Goal: Check status: Check status

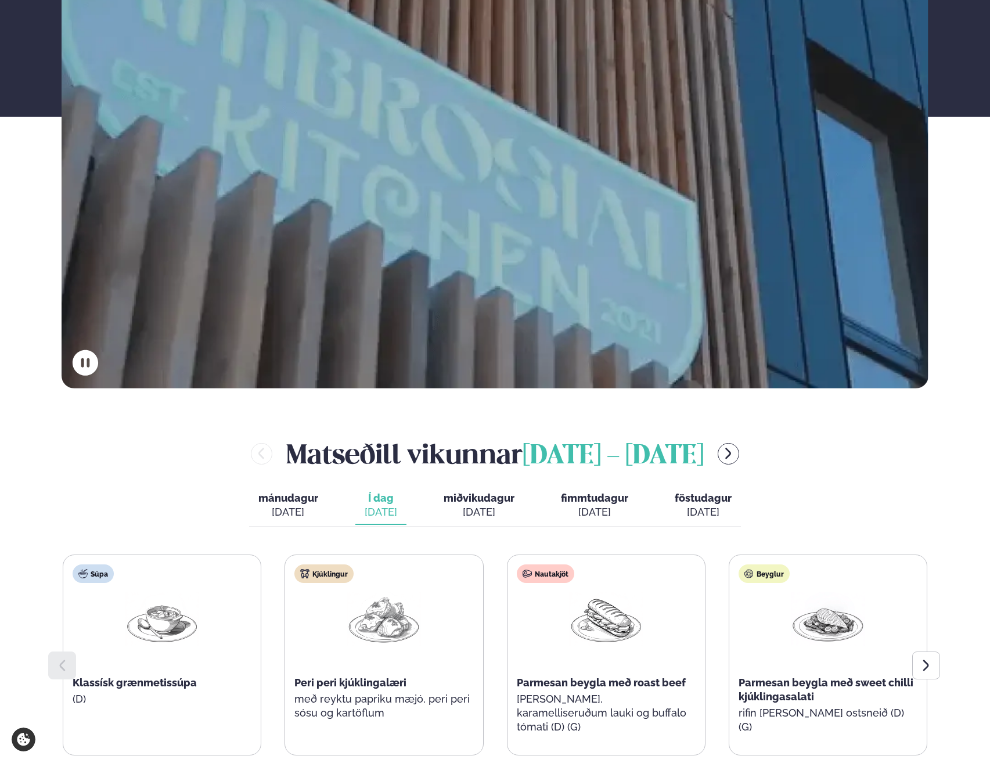
scroll to position [465, 0]
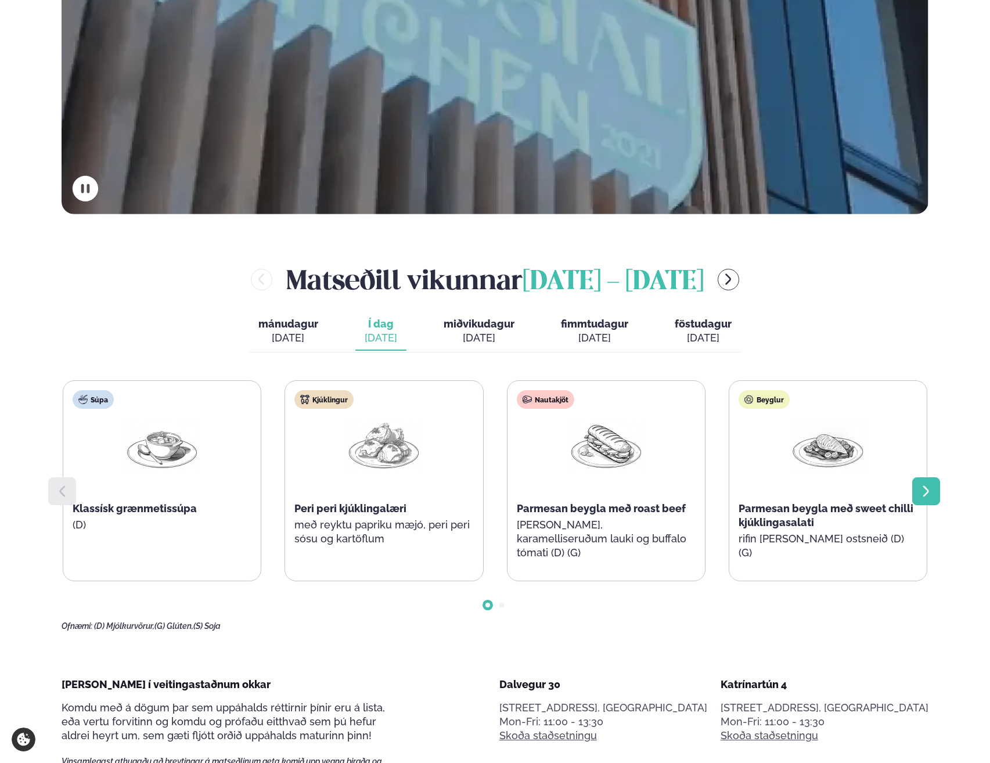
click at [926, 492] on icon at bounding box center [926, 491] width 14 height 14
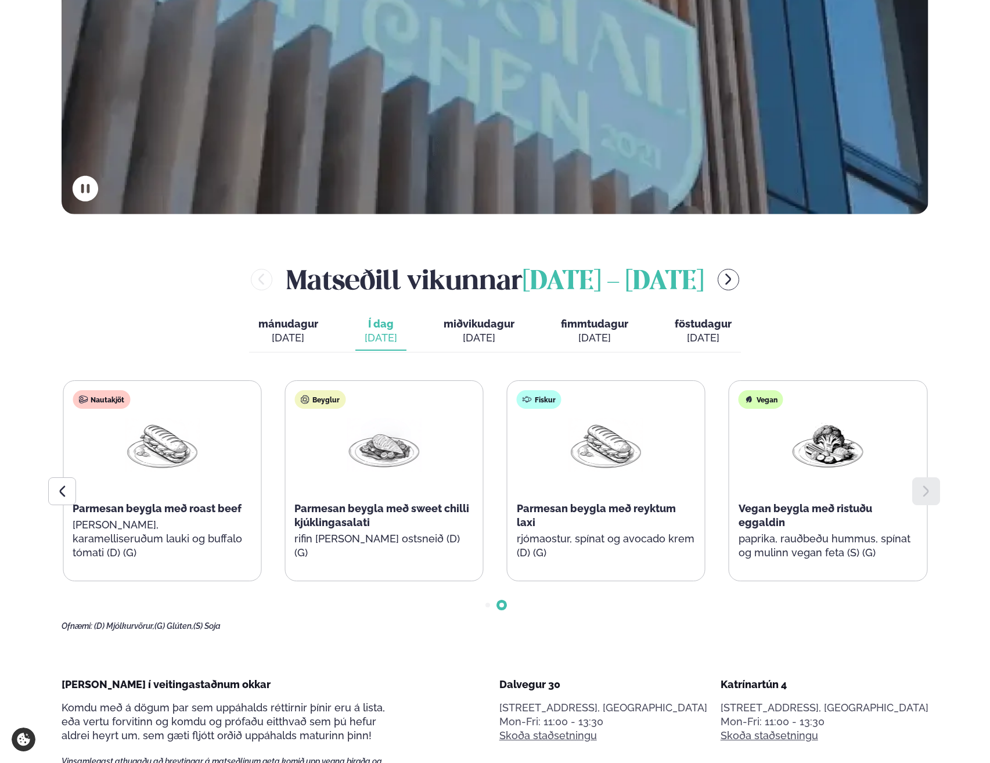
click at [931, 498] on div at bounding box center [926, 491] width 28 height 28
click at [69, 487] on icon at bounding box center [62, 491] width 14 height 14
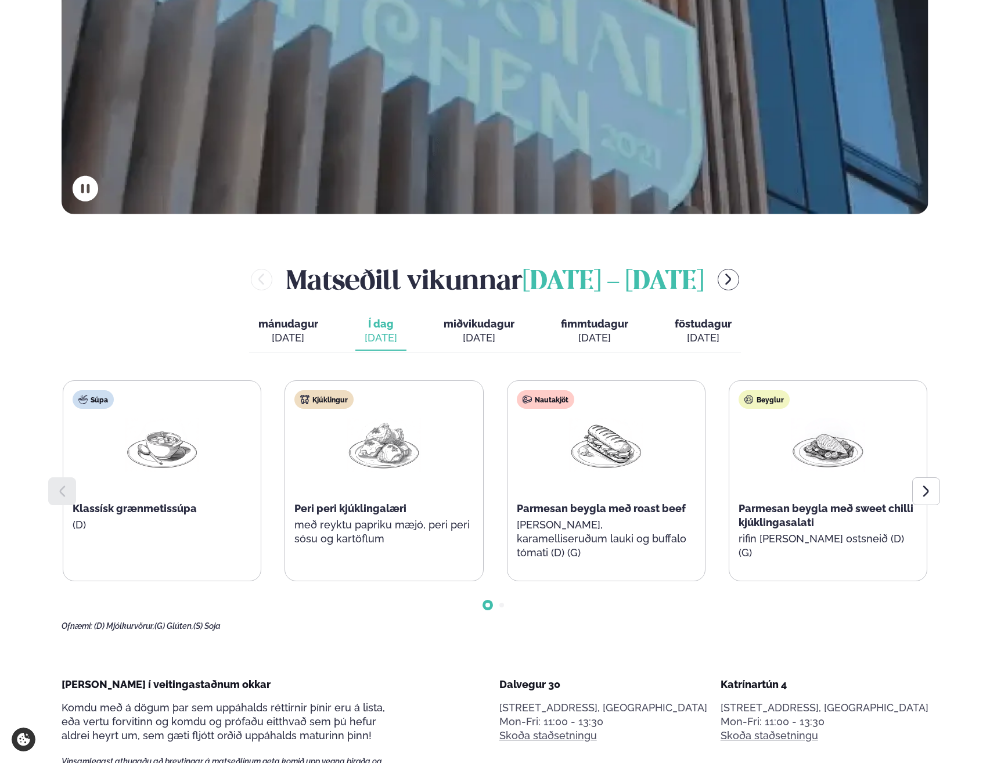
click at [499, 335] on div "[DATE]" at bounding box center [479, 338] width 71 height 14
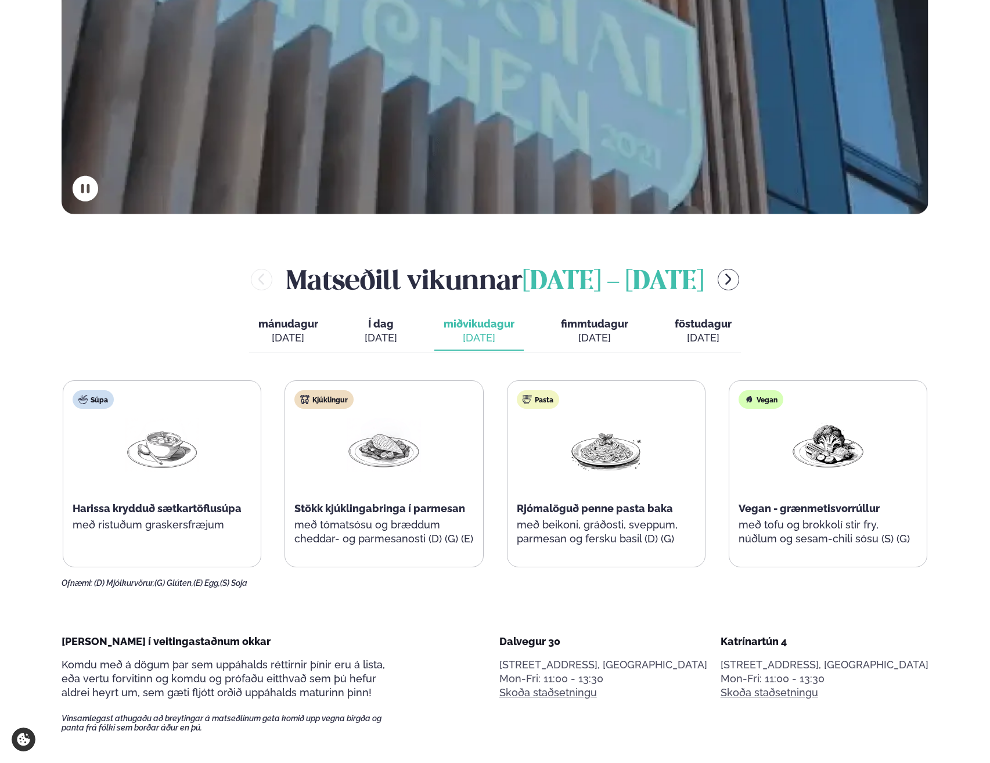
click at [290, 336] on div "[DATE]" at bounding box center [288, 338] width 60 height 14
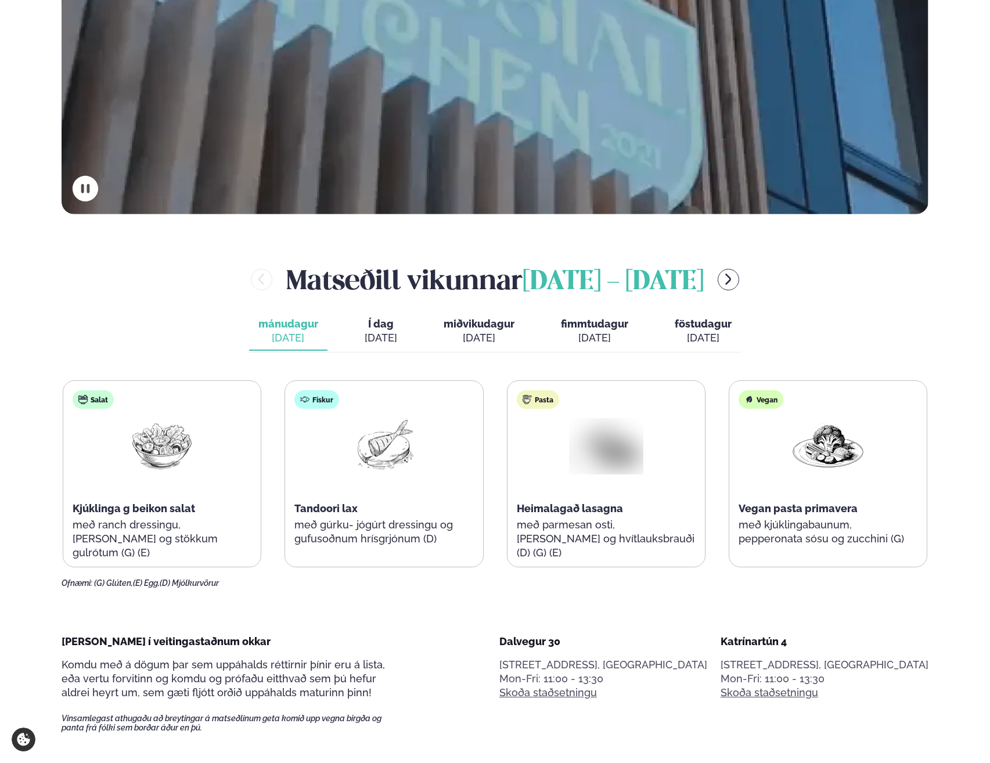
click at [379, 334] on div "[DATE]" at bounding box center [381, 338] width 33 height 14
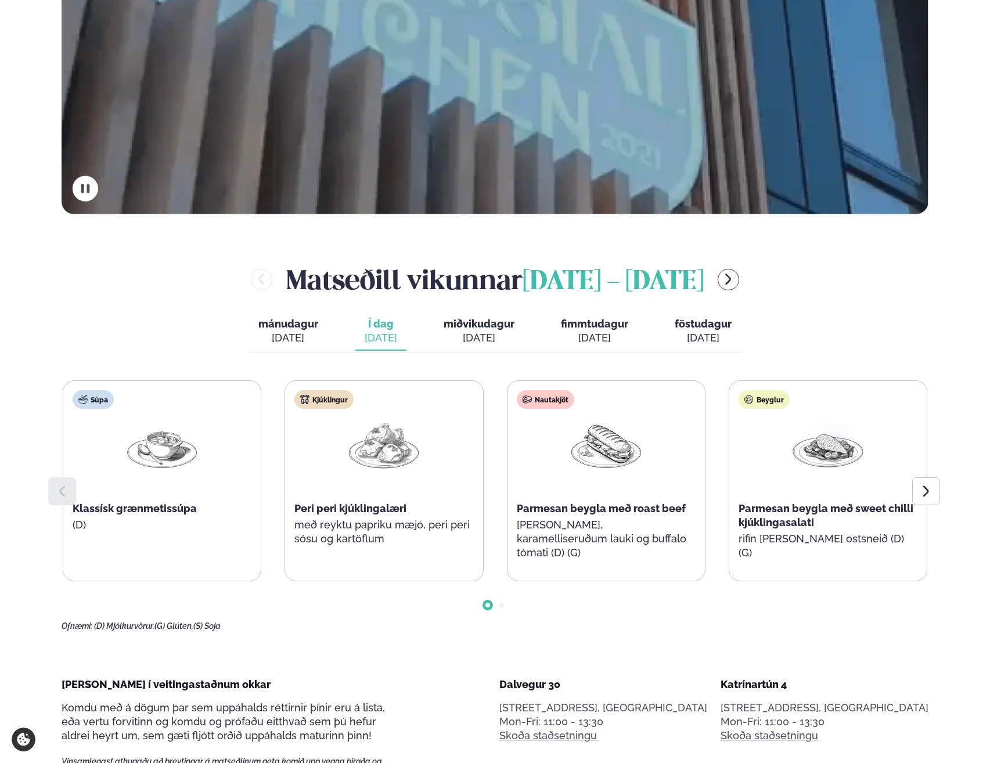
click at [481, 333] on div "[DATE]" at bounding box center [479, 338] width 71 height 14
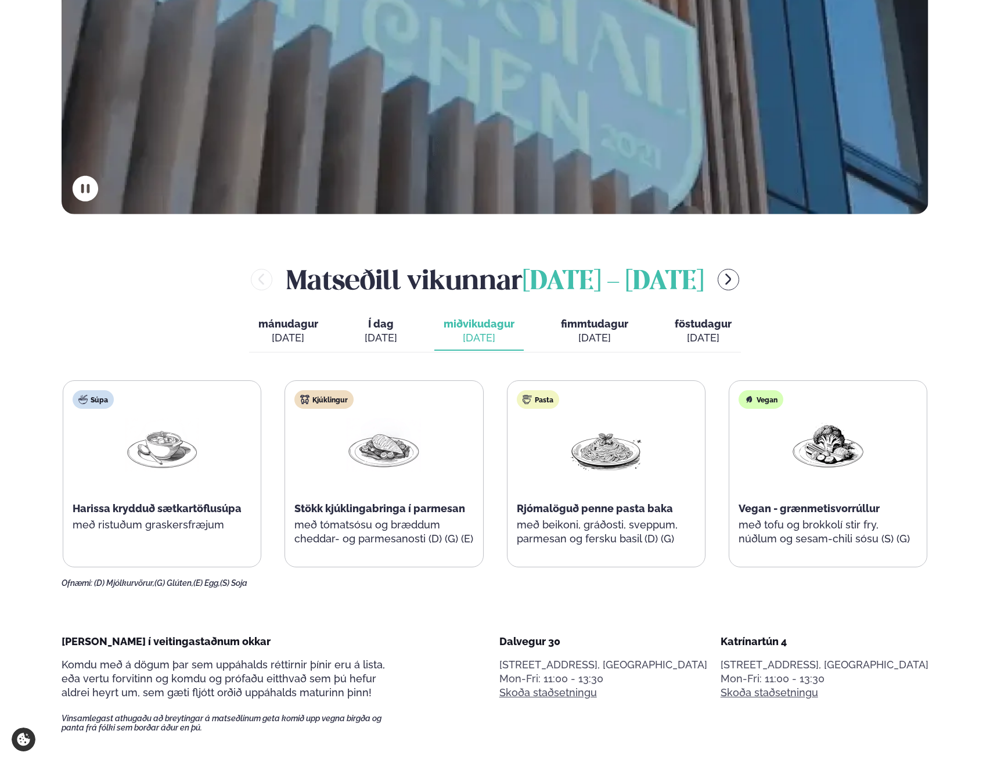
click at [574, 334] on div "[DATE]" at bounding box center [594, 338] width 67 height 14
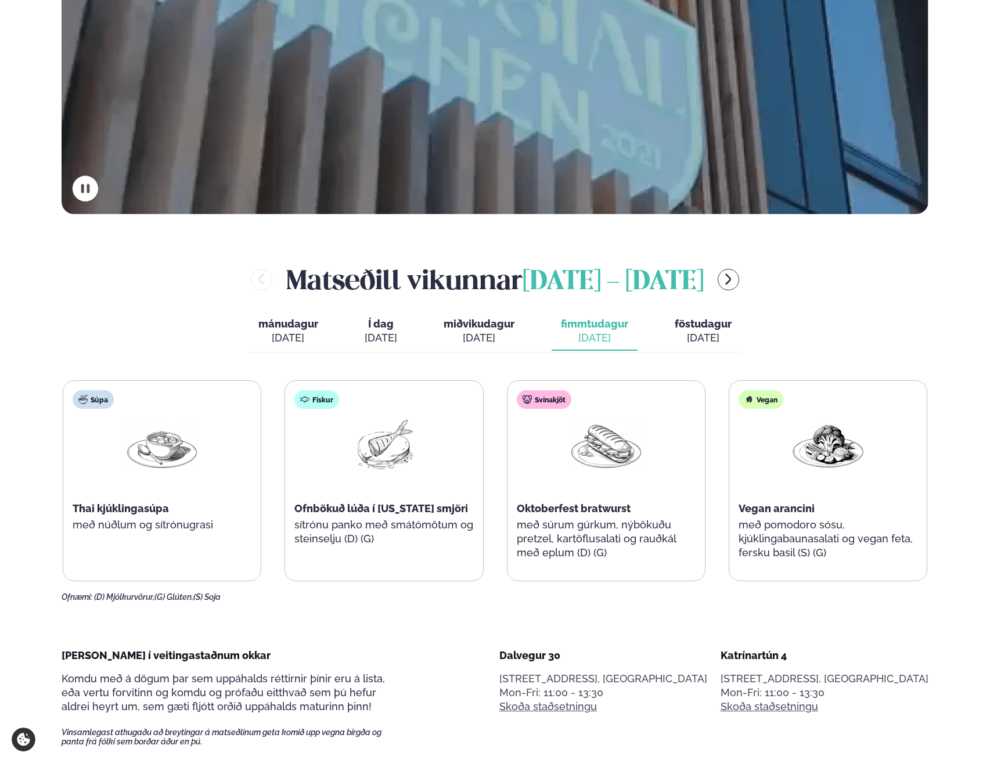
click at [394, 338] on div "[DATE]" at bounding box center [381, 338] width 33 height 14
